Goal: Information Seeking & Learning: Learn about a topic

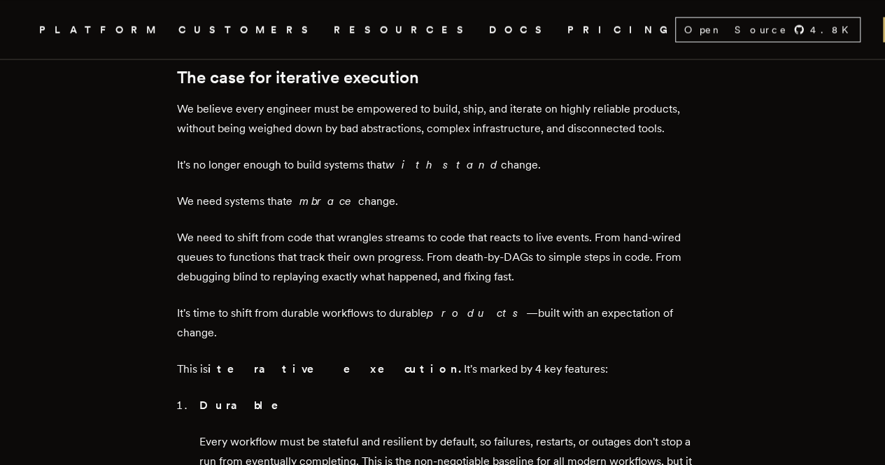
scroll to position [1259, 0]
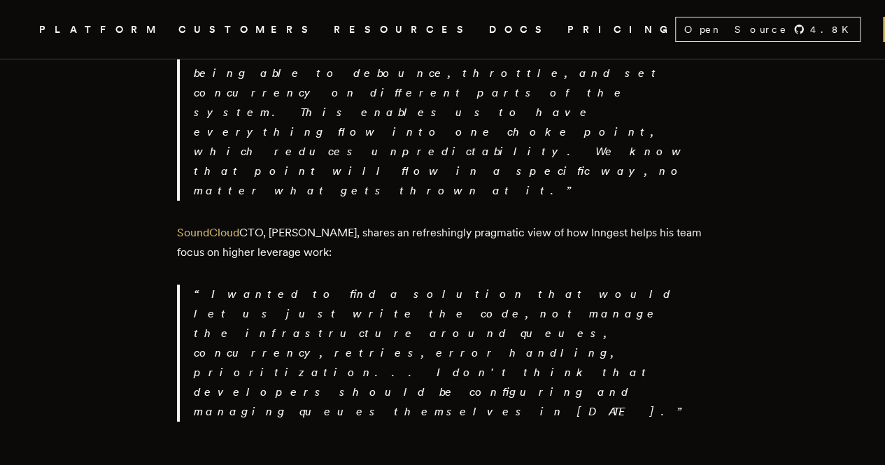
scroll to position [2519, 0]
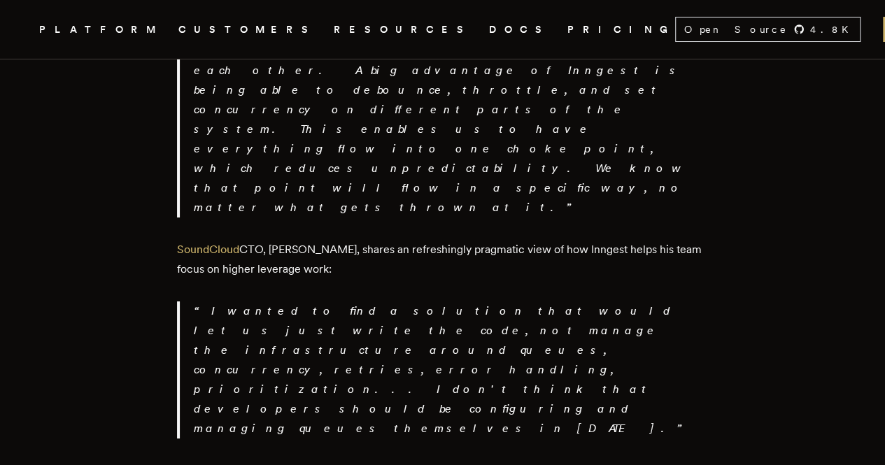
click at [567, 29] on link "PRICING" at bounding box center [621, 29] width 108 height 17
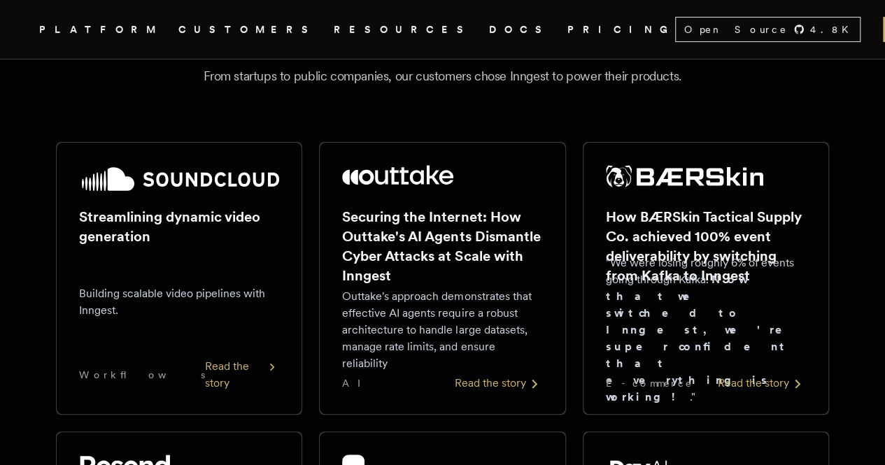
scroll to position [140, 0]
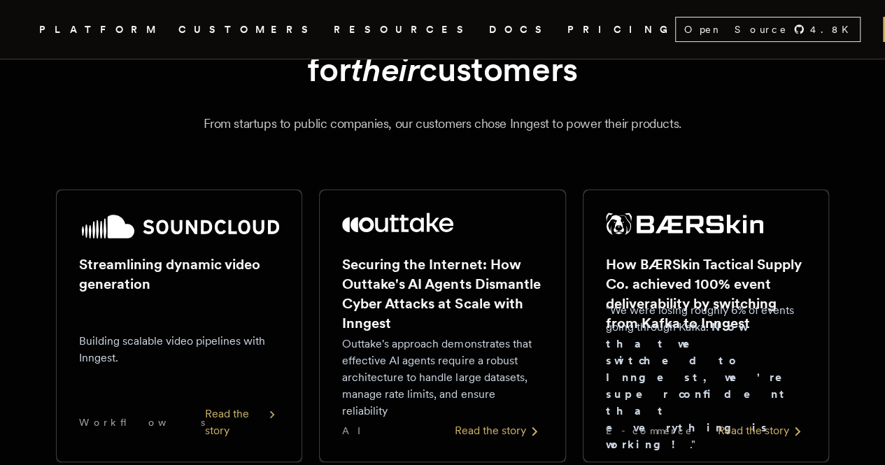
click at [626, 24] on icon "Global" at bounding box center [672, 82] width 92 height 116
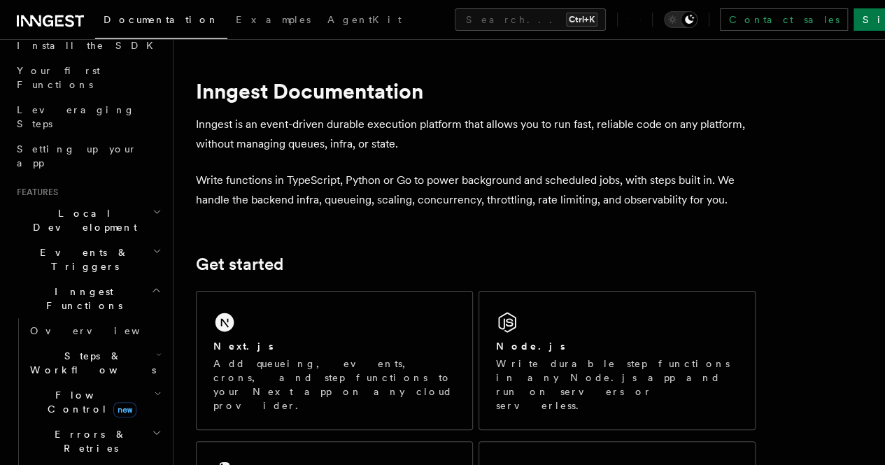
scroll to position [210, 0]
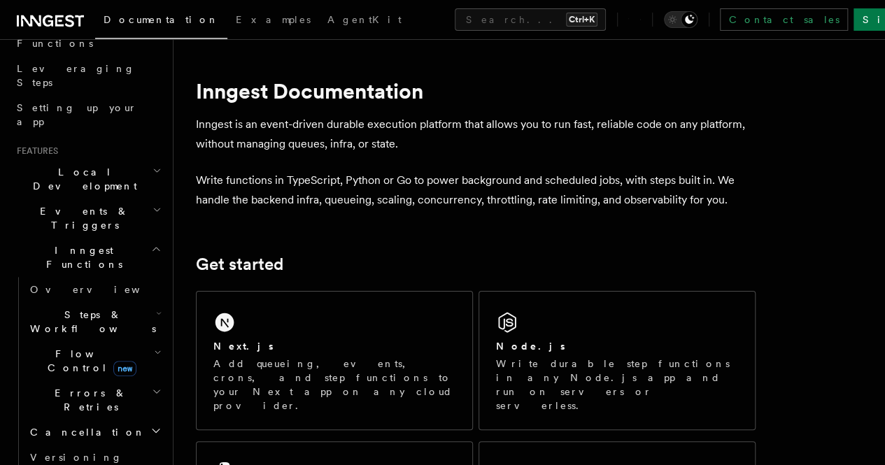
click at [153, 204] on icon "button" at bounding box center [157, 209] width 9 height 11
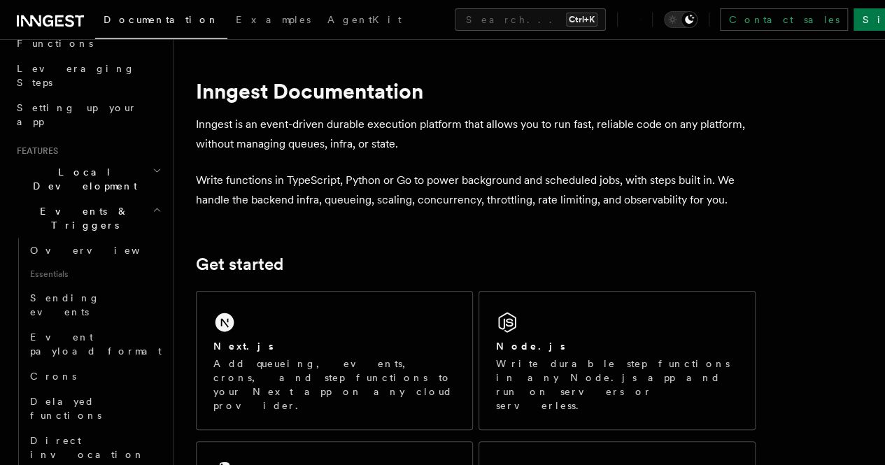
click at [153, 204] on icon "button" at bounding box center [157, 209] width 9 height 11
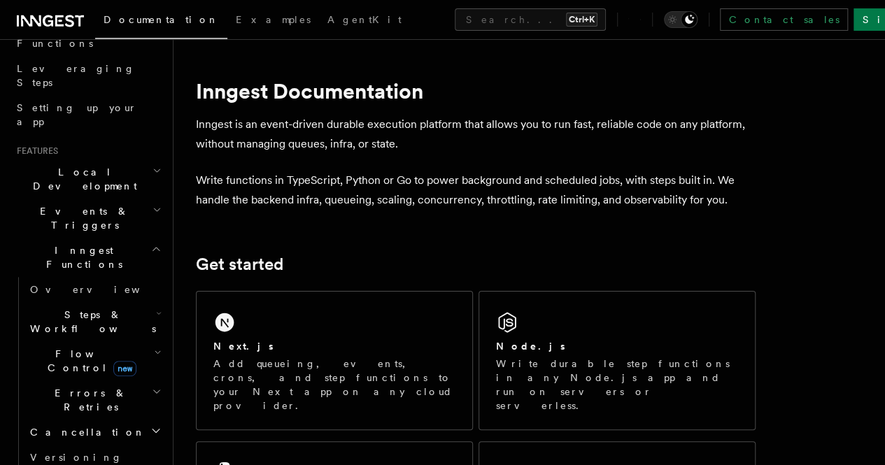
scroll to position [280, 0]
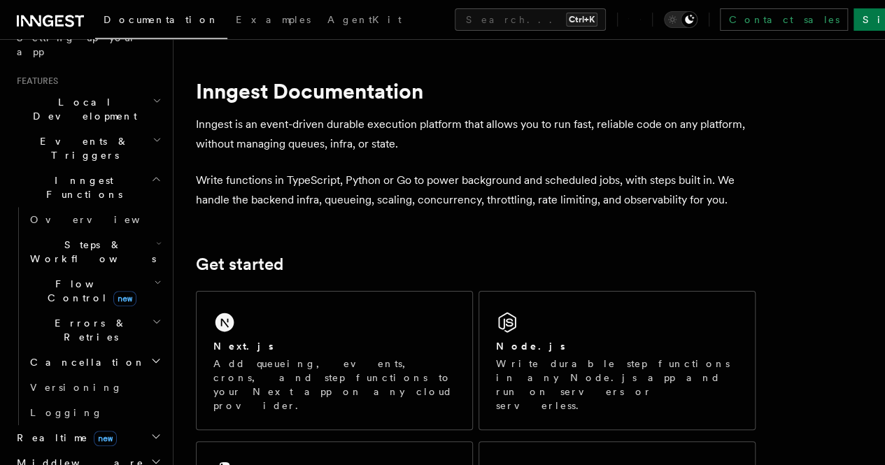
click at [150, 431] on icon "button" at bounding box center [155, 436] width 11 height 11
click at [44, 458] on span "Overview" at bounding box center [102, 463] width 144 height 11
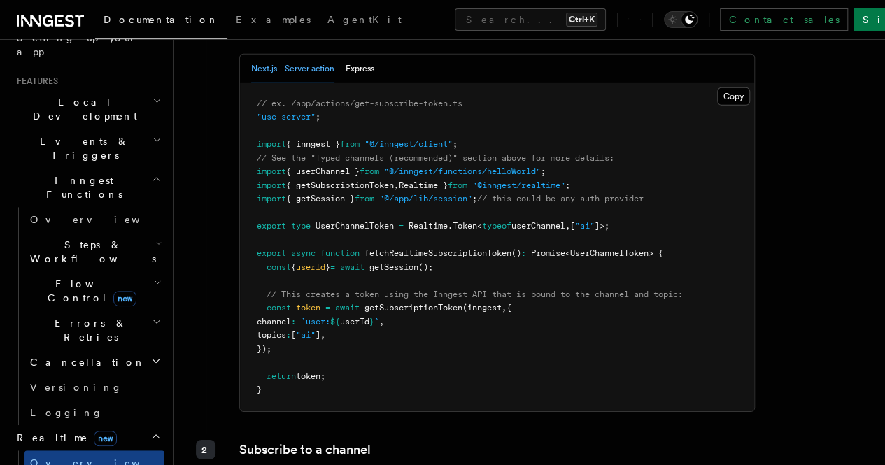
scroll to position [2239, 0]
